Goal: Task Accomplishment & Management: Complete application form

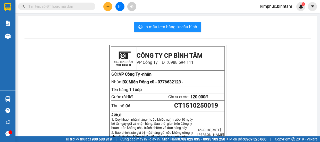
scroll to position [23, 0]
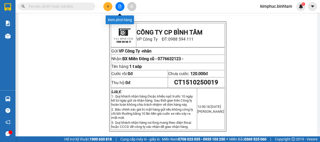
click at [120, 7] on icon "file-add" at bounding box center [120, 7] width 3 height 4
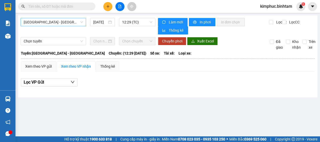
click at [59, 23] on span "[GEOGRAPHIC_DATA] - [GEOGRAPHIC_DATA]" at bounding box center [53, 22] width 59 height 8
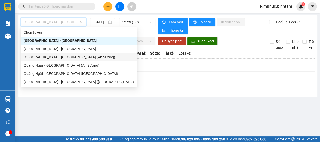
click at [43, 59] on div "[GEOGRAPHIC_DATA] - [GEOGRAPHIC_DATA] (An Sương)" at bounding box center [79, 57] width 110 height 6
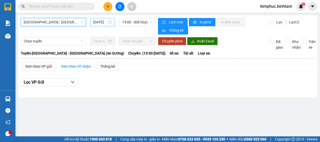
click at [101, 21] on input "[DATE]" at bounding box center [100, 22] width 14 height 6
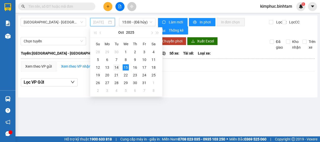
click at [119, 68] on div "14" at bounding box center [117, 68] width 6 height 6
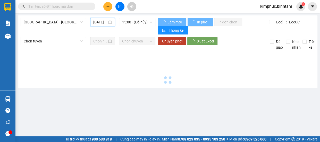
type input "[DATE]"
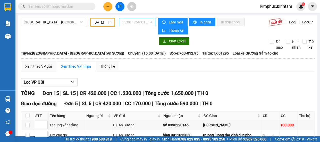
click at [138, 23] on span "15:00 - 76B-012.95" at bounding box center [137, 22] width 30 height 8
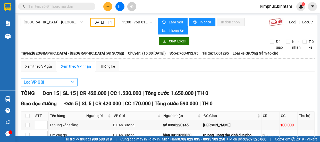
click at [29, 84] on span "Lọc VP Gửi" at bounding box center [34, 82] width 20 height 6
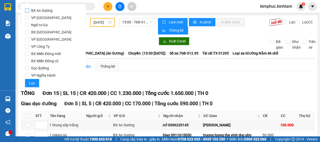
click at [29, 9] on input "BX An Sương" at bounding box center [27, 11] width 4 height 4
click at [32, 82] on span "Lọc" at bounding box center [32, 84] width 6 height 6
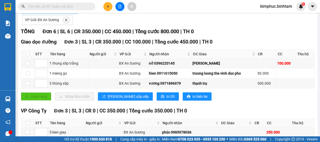
scroll to position [3, 0]
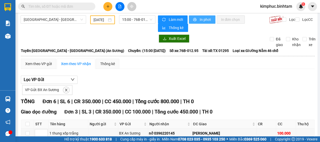
click at [201, 18] on span "In phơi" at bounding box center [206, 20] width 12 height 6
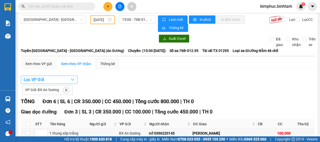
click at [49, 82] on button "Lọc VP Gửi" at bounding box center [49, 80] width 57 height 8
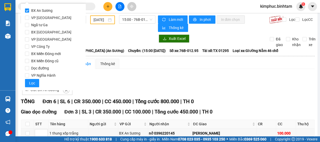
click at [27, 10] on input "BX An Sương" at bounding box center [27, 11] width 4 height 4
click at [28, 13] on input "BX An Sương" at bounding box center [27, 11] width 4 height 4
checkbox input "false"
click at [28, 19] on input "VP [GEOGRAPHIC_DATA]" at bounding box center [27, 18] width 4 height 4
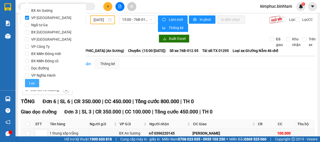
click at [33, 82] on span "Lọc" at bounding box center [32, 84] width 6 height 6
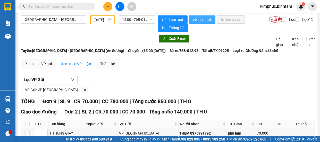
click at [195, 18] on button "In phơi" at bounding box center [202, 19] width 27 height 8
click at [195, 19] on button "In phơi" at bounding box center [202, 19] width 27 height 8
click at [48, 22] on span "[GEOGRAPHIC_DATA] - [GEOGRAPHIC_DATA] (An Sương)" at bounding box center [53, 20] width 59 height 8
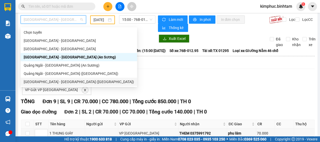
click at [54, 81] on div "[GEOGRAPHIC_DATA] - [GEOGRAPHIC_DATA] ([GEOGRAPHIC_DATA])" at bounding box center [79, 82] width 110 height 6
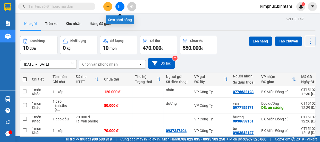
click at [119, 8] on icon "file-add" at bounding box center [120, 7] width 3 height 4
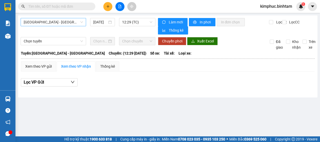
click at [57, 20] on span "[GEOGRAPHIC_DATA] - [GEOGRAPHIC_DATA]" at bounding box center [53, 22] width 59 height 8
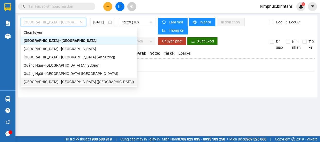
click at [54, 82] on div "[GEOGRAPHIC_DATA] - [GEOGRAPHIC_DATA] ([GEOGRAPHIC_DATA])" at bounding box center [79, 82] width 110 height 6
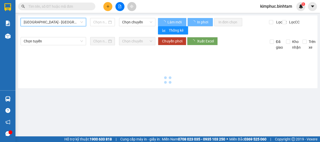
type input "[DATE]"
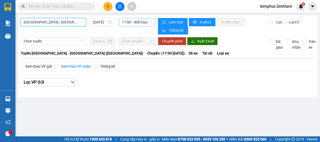
click at [138, 21] on span "17:00 - (Đã hủy)" at bounding box center [137, 22] width 30 height 8
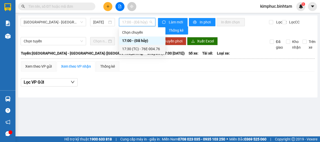
click at [137, 49] on div "17:30 (TC) - 76E-004.76" at bounding box center [142, 49] width 40 height 6
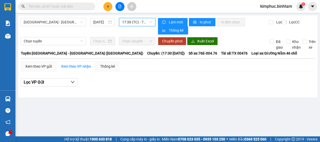
click at [137, 26] on span "17:30 (TC) - 76E-004.76" at bounding box center [137, 22] width 30 height 8
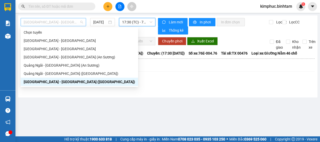
click at [68, 21] on span "[GEOGRAPHIC_DATA] - [GEOGRAPHIC_DATA] ([GEOGRAPHIC_DATA])" at bounding box center [53, 22] width 59 height 8
click at [51, 57] on div "[GEOGRAPHIC_DATA] - [GEOGRAPHIC_DATA] (An Sương)" at bounding box center [79, 57] width 111 height 6
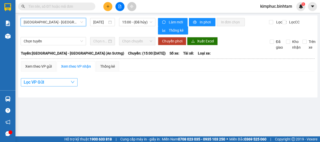
click at [28, 84] on span "Lọc VP Gửi" at bounding box center [34, 82] width 20 height 6
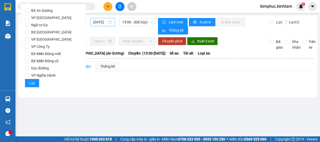
click at [101, 22] on input "[DATE]" at bounding box center [100, 22] width 14 height 6
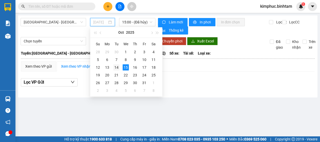
click at [118, 68] on div "14" at bounding box center [117, 68] width 6 height 6
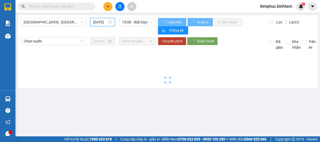
type input "[DATE]"
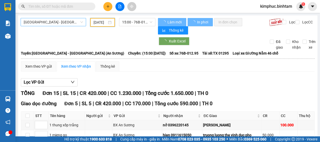
click at [72, 19] on span "[GEOGRAPHIC_DATA] - [GEOGRAPHIC_DATA] (An Sương)" at bounding box center [53, 22] width 59 height 8
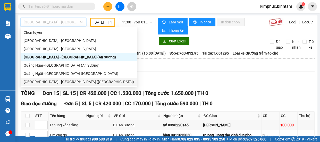
click at [58, 81] on div "[GEOGRAPHIC_DATA] - [GEOGRAPHIC_DATA] ([GEOGRAPHIC_DATA])" at bounding box center [79, 82] width 110 height 6
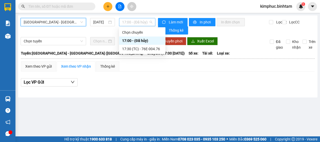
click at [127, 21] on span "17:00 - (Đã hủy)" at bounding box center [137, 22] width 30 height 8
click at [128, 50] on div "17:30 (TC) - 76E-004.76" at bounding box center [142, 49] width 40 height 6
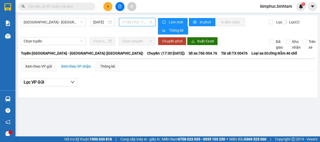
click at [135, 20] on span "17:30 (TC) - 76E-004.76" at bounding box center [137, 22] width 30 height 8
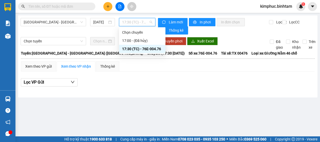
click at [135, 50] on div "17:30 (TC) - 76E-004.76" at bounding box center [142, 49] width 40 height 6
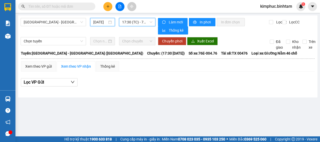
click at [98, 21] on input "[DATE]" at bounding box center [100, 22] width 14 height 6
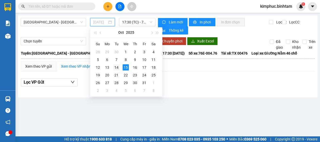
click at [117, 69] on div "14" at bounding box center [117, 68] width 6 height 6
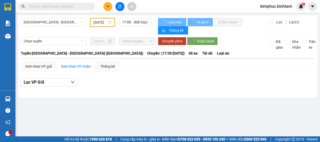
type input "[DATE]"
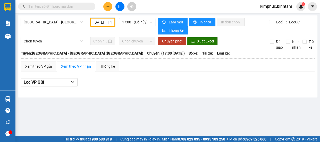
click at [138, 21] on span "17:00 - (Đã hủy)" at bounding box center [137, 22] width 30 height 8
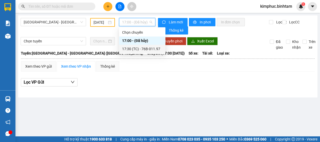
click at [139, 48] on div "17:30 (TC) - 76B-011.97" at bounding box center [142, 49] width 40 height 6
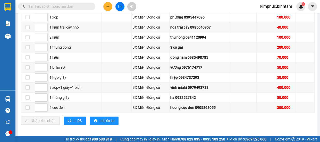
scroll to position [328, 0]
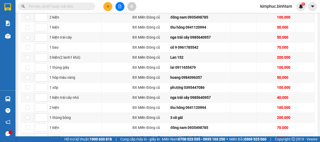
click at [64, 3] on span at bounding box center [56, 7] width 77 height 8
click at [64, 6] on input "text" at bounding box center [58, 7] width 61 height 6
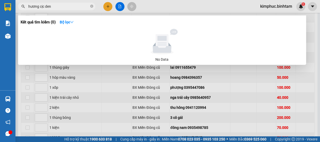
click at [43, 5] on input "hương cịc den" at bounding box center [58, 7] width 61 height 6
click at [70, 4] on input "hương cuc den" at bounding box center [58, 7] width 61 height 6
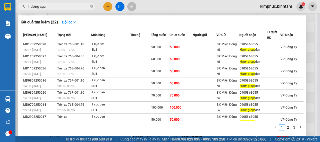
drag, startPoint x: 70, startPoint y: 4, endPoint x: 71, endPoint y: 39, distance: 34.6
click at [71, 11] on div "Kết quả tìm kiếm ( 22 ) Bộ lọc Mã ĐH Trạng thái Món hàng Thu hộ Tổng cước Chưa …" at bounding box center [50, 6] width 101 height 9
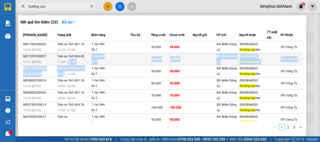
drag, startPoint x: 62, startPoint y: 75, endPoint x: 70, endPoint y: 61, distance: 15.8
click at [70, 61] on tbody "MD1709250020 15:02 [DATE] Trên xe 76F-001.10 17:30 [DATE] 1 cục đen SL: 1 50.00…" at bounding box center [162, 101] width 283 height 121
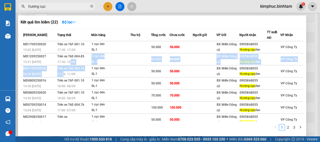
click at [63, 4] on input "hương cục" at bounding box center [58, 7] width 61 height 6
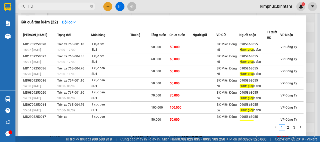
type input "h"
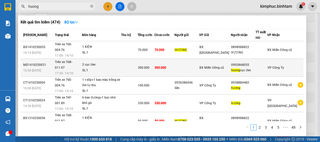
type input "huong"
click at [64, 60] on span "Trên xe 76B-011.97" at bounding box center [64, 64] width 18 height 9
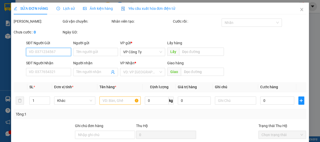
type input "0905868055"
type input "huong cục đen"
type input "300.000"
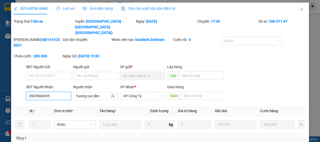
click at [58, 92] on input "0905868055" at bounding box center [48, 96] width 45 height 8
type input "0"
click at [100, 93] on input "huong cục đen" at bounding box center [93, 96] width 34 height 6
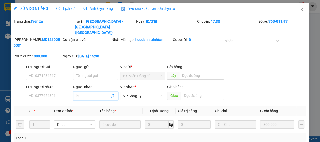
type input "h"
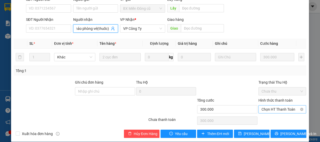
click at [271, 106] on span "Chọn HT Thanh Toán" at bounding box center [283, 110] width 42 height 8
type input "thảo phòng vé(thuốc)"
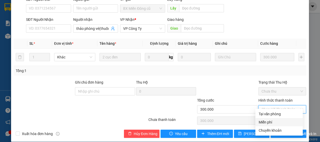
click at [264, 125] on div "Miễn phí" at bounding box center [279, 122] width 47 height 8
type input "0"
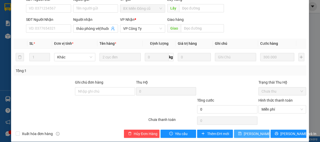
click at [251, 131] on span "[PERSON_NAME] thay đổi" at bounding box center [264, 134] width 41 height 6
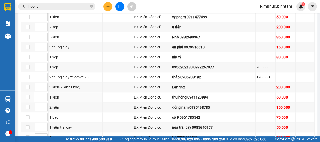
scroll to position [399, 0]
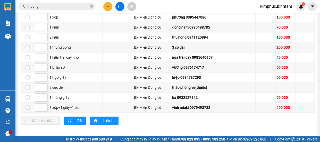
click at [63, 4] on input "huong" at bounding box center [58, 7] width 61 height 6
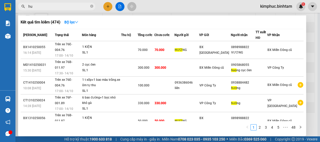
type input "h"
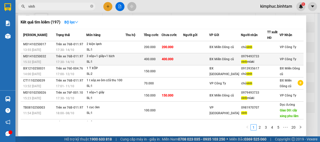
type input "vinh"
click at [61, 55] on span "Trên xe 76B-011.97" at bounding box center [69, 57] width 27 height 4
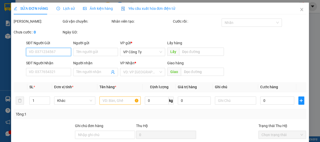
type input "0979493733"
type input "vinh míaki"
type input "400.000"
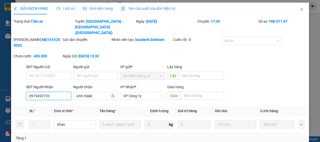
click at [51, 92] on input "0979493733" at bounding box center [48, 96] width 45 height 8
click at [61, 92] on input "0979493733" at bounding box center [48, 96] width 45 height 8
type input "0"
type input "0978217892"
click at [96, 93] on input "vinh míaki" at bounding box center [93, 96] width 34 height 6
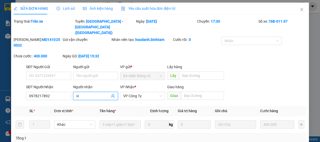
type input "v"
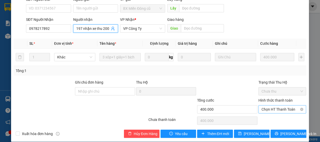
click at [271, 106] on span "Chọn HT Thanh Toán" at bounding box center [283, 110] width 42 height 8
type input "1197 nhận xe thu 200"
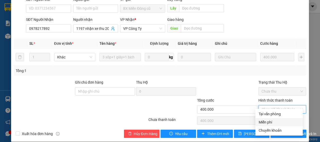
click at [263, 122] on div "Miễn phí" at bounding box center [279, 123] width 41 height 6
type input "0"
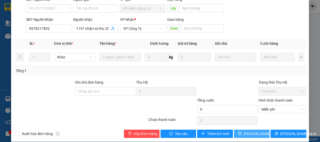
click at [247, 131] on span "[PERSON_NAME] thay đổi" at bounding box center [264, 134] width 41 height 6
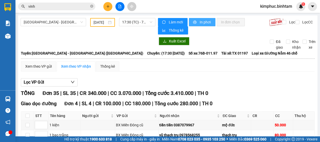
click at [200, 22] on span "In phơi" at bounding box center [206, 22] width 12 height 6
click at [108, 7] on icon "plus" at bounding box center [108, 7] width 4 height 4
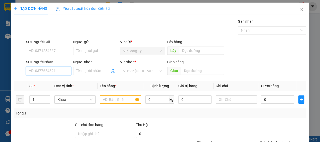
click at [44, 71] on input "SĐT Người Nhận" at bounding box center [48, 71] width 45 height 8
type input "0934722598"
click at [56, 68] on input "0934722598" at bounding box center [48, 71] width 45 height 8
click at [53, 80] on div "0934722598 - mai" at bounding box center [48, 82] width 38 height 6
type input "mai"
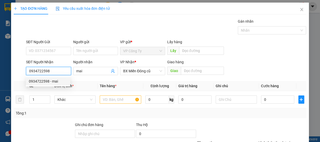
type input "70.000"
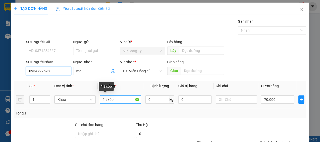
type input "0934722598"
click at [117, 100] on input "1 t xốp" at bounding box center [121, 100] width 42 height 8
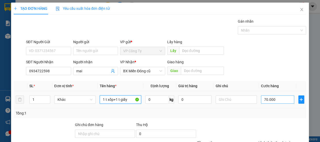
type input "1 t xốp+1 t giấy"
click at [263, 100] on input "70.000" at bounding box center [277, 100] width 33 height 8
type input "0"
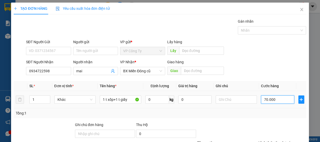
type input "0.000"
type input "10.000"
type input "120.000"
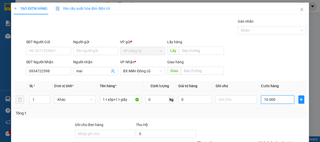
type input "120.000"
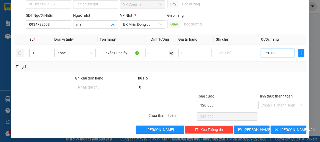
type input "120.000"
click at [273, 94] on label "Hình thức thanh toán" at bounding box center [276, 96] width 34 height 4
click at [273, 102] on input "Hình thức thanh toán" at bounding box center [281, 106] width 38 height 8
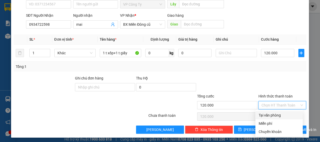
click at [269, 114] on div "Tại văn phòng" at bounding box center [279, 116] width 41 height 6
type input "0"
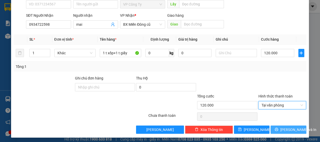
click at [272, 130] on button "[PERSON_NAME] và In" at bounding box center [289, 130] width 36 height 8
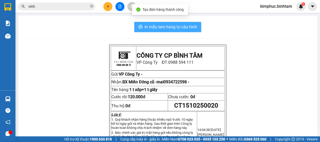
click at [165, 30] on span "In mẫu tem hàng tự cấu hình" at bounding box center [171, 27] width 53 height 6
click at [163, 29] on span "In mẫu tem hàng tự cấu hình" at bounding box center [171, 27] width 53 height 6
click at [164, 29] on span "In mẫu tem hàng tự cấu hình" at bounding box center [171, 27] width 53 height 6
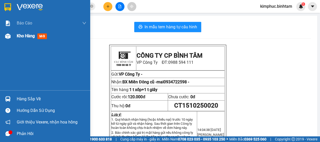
click at [17, 37] on span "Kho hàng" at bounding box center [26, 36] width 18 height 5
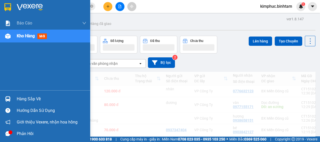
click at [17, 37] on span "Kho hàng" at bounding box center [26, 36] width 18 height 5
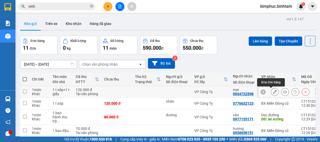
click at [271, 90] on button at bounding box center [274, 92] width 7 height 9
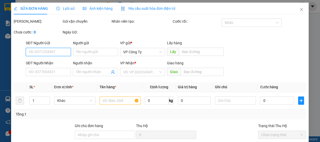
type input "0934722598"
type input "mai"
type input "120.000"
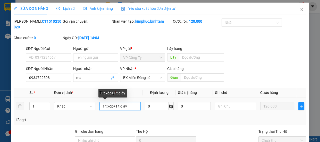
click at [113, 106] on input "1 t xốp+1 t giấy" at bounding box center [120, 106] width 41 height 8
click at [107, 107] on input "1 xaly+1 t giấy" at bounding box center [120, 106] width 41 height 8
click at [105, 108] on input "1 xaly+1 t giấy" at bounding box center [120, 106] width 41 height 8
click at [106, 107] on input "1 xaly+1 t giấy" at bounding box center [120, 106] width 41 height 8
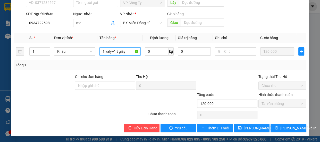
type input "1 valy+1 t giấy"
click at [260, 95] on label "Hình thức thanh toán" at bounding box center [276, 95] width 34 height 4
click at [267, 96] on label "Hình thức thanh toán" at bounding box center [276, 95] width 34 height 4
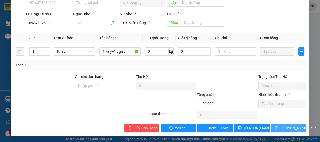
click at [280, 129] on button "[PERSON_NAME] và In" at bounding box center [289, 128] width 36 height 8
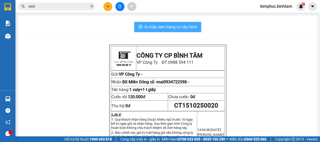
click at [186, 29] on span "In mẫu tem hàng tự cấu hình" at bounding box center [171, 27] width 53 height 6
click at [170, 27] on span "In mẫu tem hàng tự cấu hình" at bounding box center [171, 27] width 53 height 6
